Goal: Obtain resource: Obtain resource

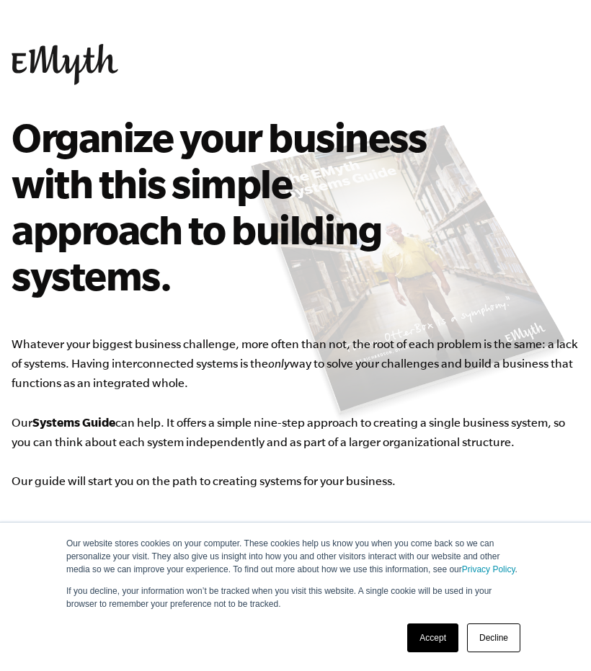
click at [440, 639] on link "Accept" at bounding box center [432, 638] width 51 height 29
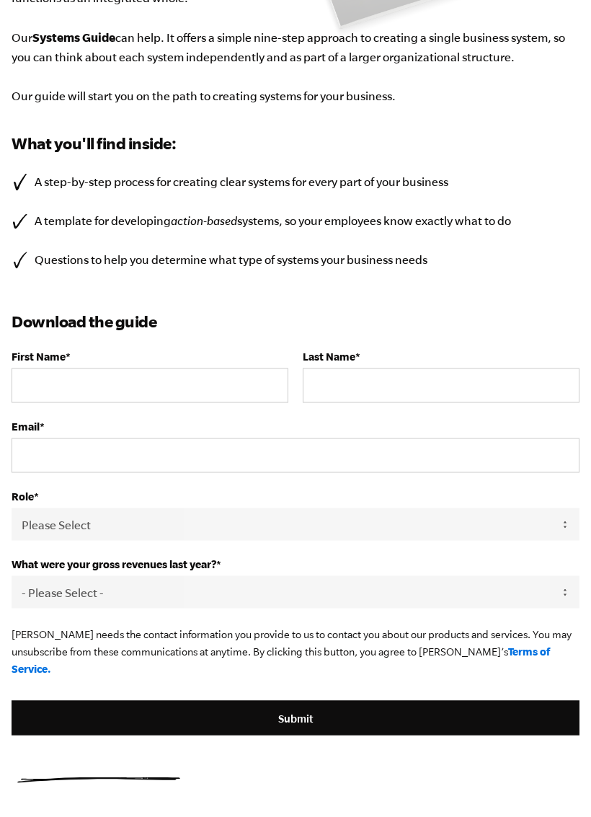
scroll to position [389, 0]
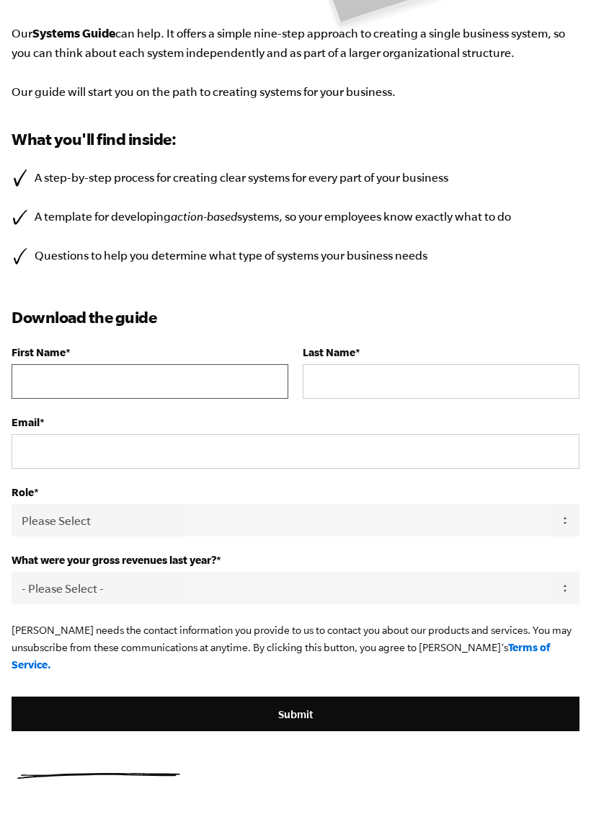
click at [154, 380] on input "First Name *" at bounding box center [150, 381] width 277 height 35
type input "[EMAIL_ADDRESS][DOMAIN_NAME]"
type input "Ponson"
type input "[PERSON_NAME]"
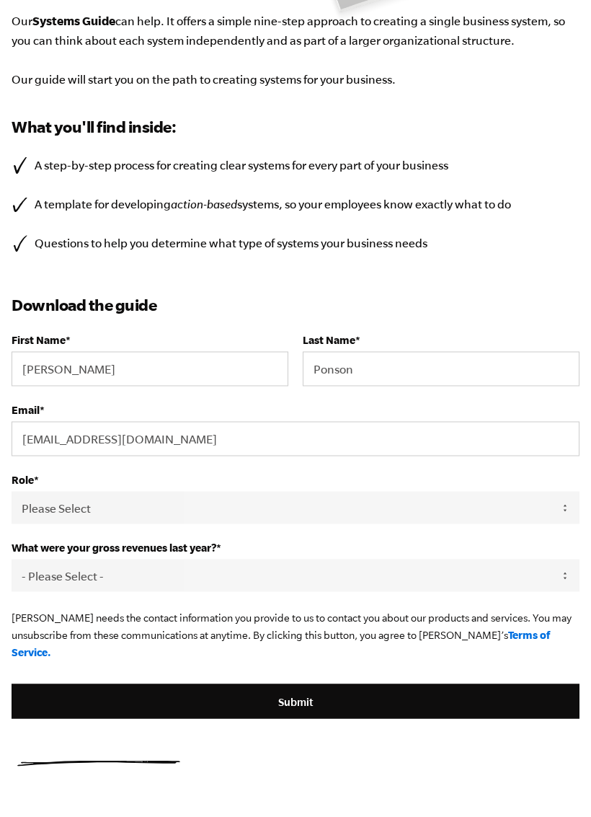
scroll to position [402, 0]
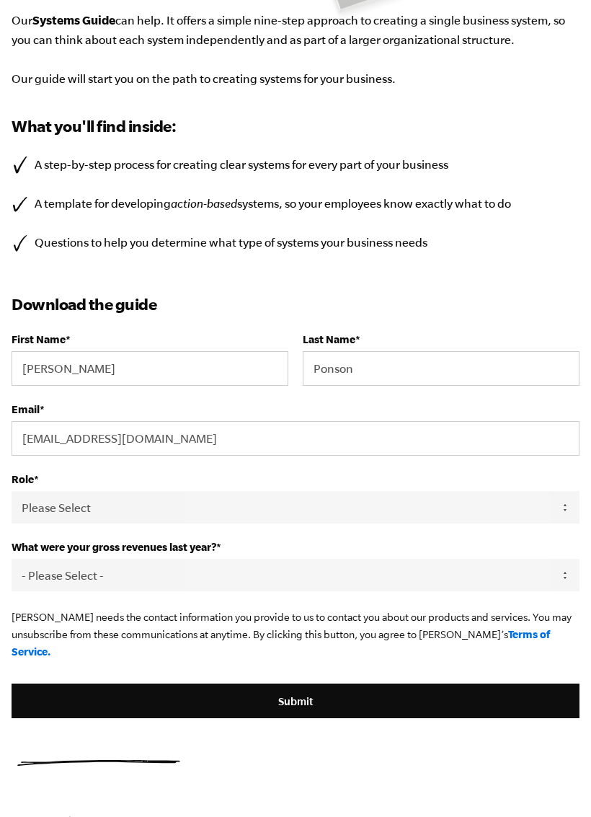
click at [479, 509] on select "Please Select Owner Partner / Co-Owner Executive Employee / Other" at bounding box center [296, 507] width 568 height 32
click at [479, 518] on select "Please Select Owner Partner / Co-Owner Executive Employee / Other" at bounding box center [296, 507] width 568 height 32
select select "Executive"
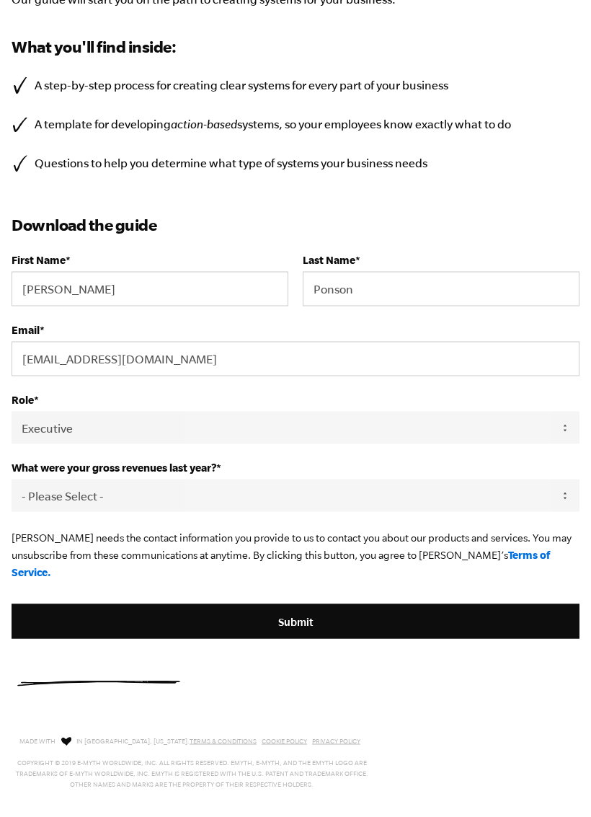
click at [469, 508] on select "- Please Select - 0-75K 76-150K 151-275K 276-500K 501-750K 751-1M 1-2.5M 2.5-5M…" at bounding box center [296, 495] width 568 height 32
select select "Ask Me Later"
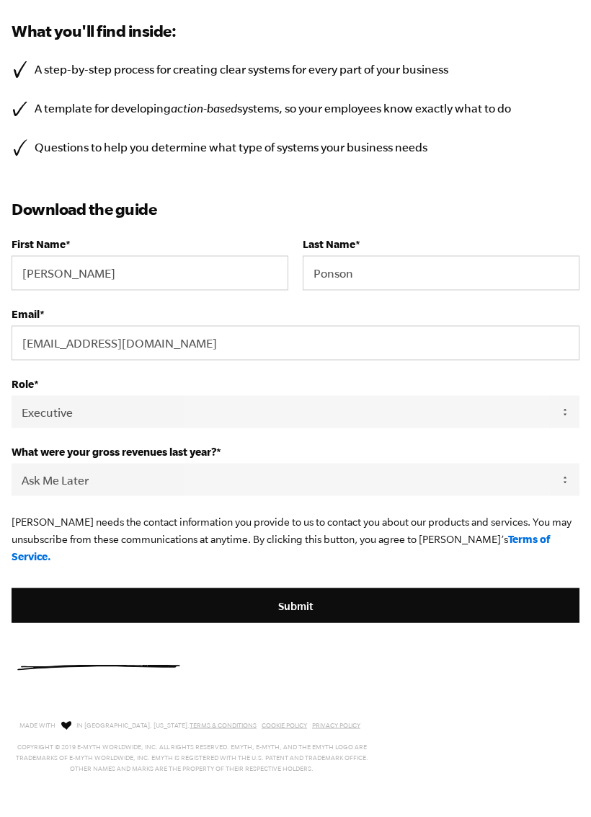
scroll to position [546, 0]
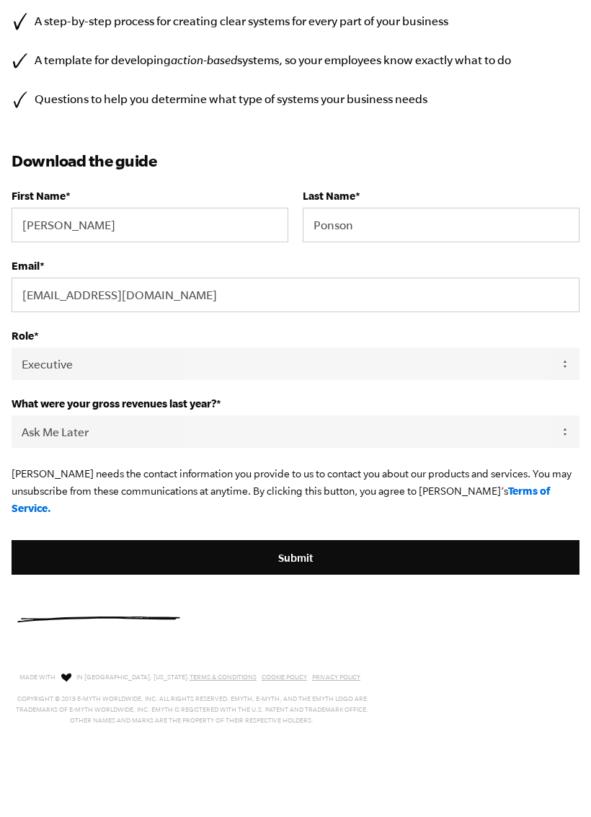
click at [435, 550] on input "Submit" at bounding box center [296, 557] width 568 height 35
